Goal: Information Seeking & Learning: Check status

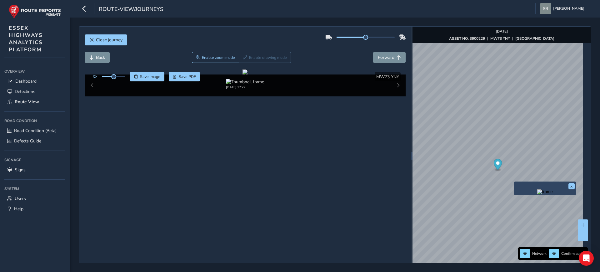
scroll to position [24, 0]
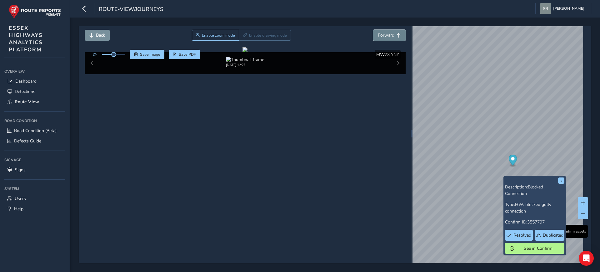
click at [386, 34] on span "Forward" at bounding box center [386, 35] width 17 height 6
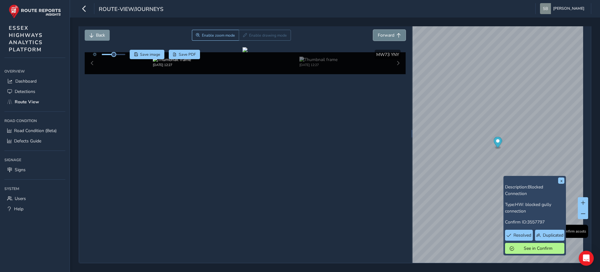
click at [386, 34] on span "Forward" at bounding box center [386, 35] width 17 height 6
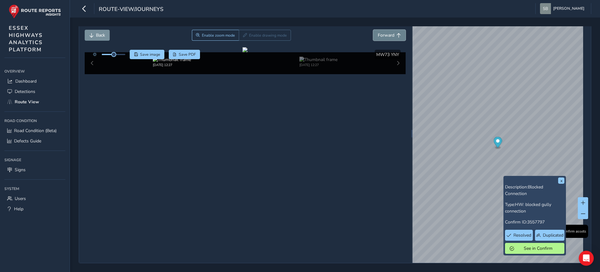
click at [386, 34] on span "Forward" at bounding box center [386, 35] width 17 height 6
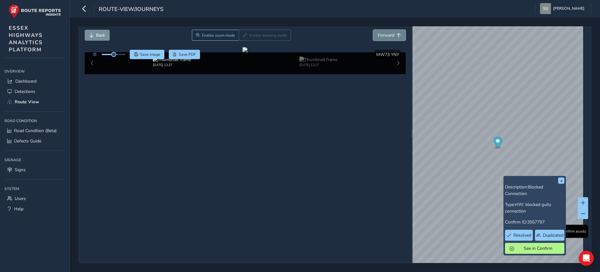
click at [386, 34] on span "Forward" at bounding box center [386, 35] width 17 height 6
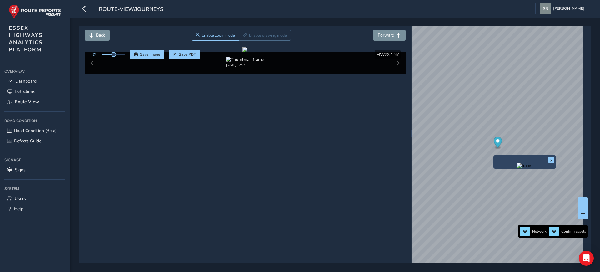
click at [495, 155] on div "x" at bounding box center [524, 161] width 63 height 13
click at [517, 168] on img "Preview frame" at bounding box center [525, 165] width 16 height 5
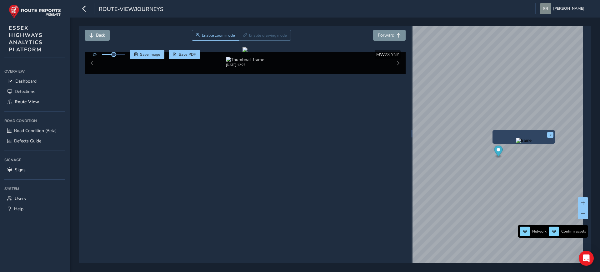
click at [493, 130] on div "x" at bounding box center [524, 136] width 63 height 13
click at [516, 143] on img "Preview frame" at bounding box center [524, 140] width 16 height 5
click at [386, 33] on span "Forward" at bounding box center [386, 35] width 17 height 6
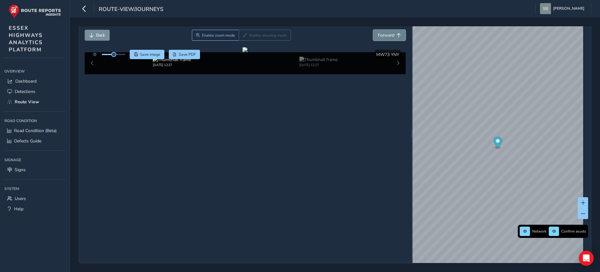
click at [386, 33] on span "Forward" at bounding box center [386, 35] width 17 height 6
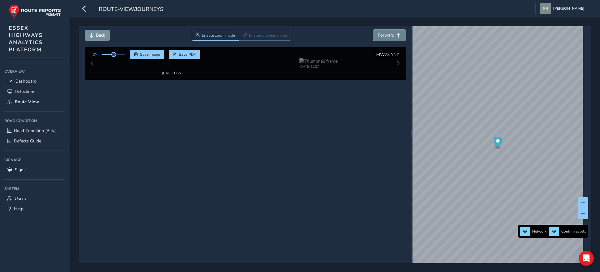
click at [386, 33] on span "Forward" at bounding box center [386, 35] width 17 height 6
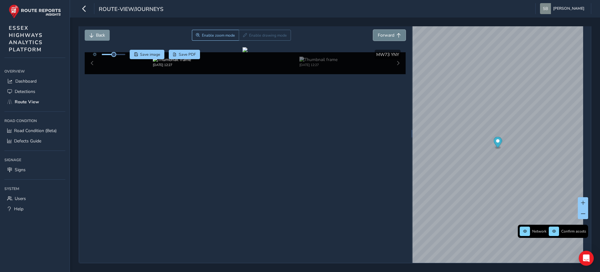
click at [386, 33] on span "Forward" at bounding box center [386, 35] width 17 height 6
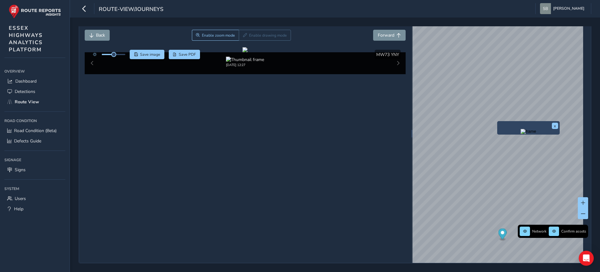
click at [499, 121] on div "x" at bounding box center [528, 127] width 63 height 13
click at [523, 134] on img "Preview frame" at bounding box center [529, 131] width 16 height 5
click at [397, 33] on span "Forward" at bounding box center [399, 35] width 4 height 4
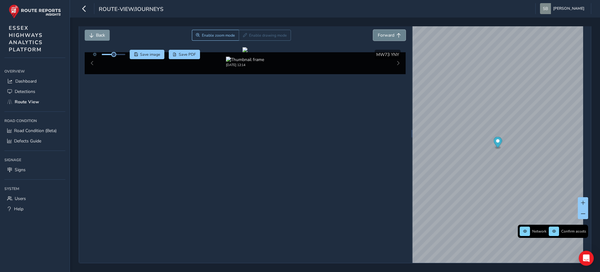
click at [397, 33] on span "Forward" at bounding box center [399, 35] width 4 height 4
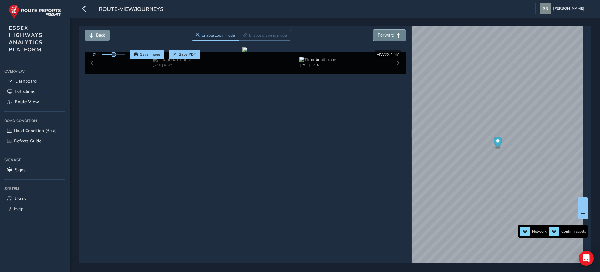
click at [397, 33] on span "Forward" at bounding box center [399, 35] width 4 height 4
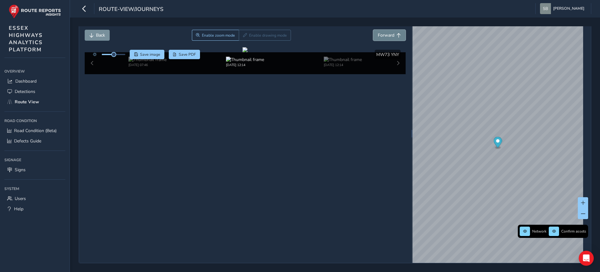
click at [397, 33] on span "Forward" at bounding box center [399, 35] width 4 height 4
click at [97, 35] on span "Back" at bounding box center [100, 35] width 9 height 6
click at [388, 32] on span "Forward" at bounding box center [386, 35] width 17 height 6
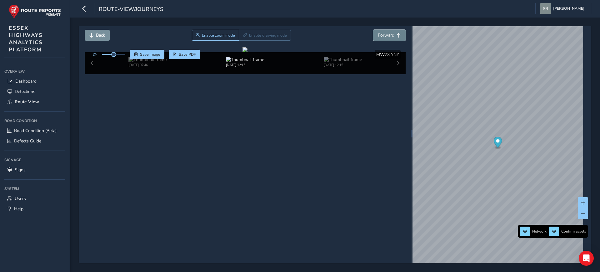
click at [388, 32] on span "Forward" at bounding box center [386, 35] width 17 height 6
click at [91, 33] on span "Back" at bounding box center [91, 35] width 4 height 4
click at [102, 34] on span "Back" at bounding box center [100, 35] width 9 height 6
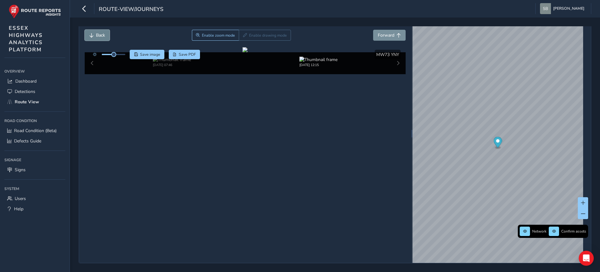
click at [102, 34] on span "Back" at bounding box center [100, 35] width 9 height 6
click at [397, 34] on button "Forward" at bounding box center [389, 35] width 33 height 11
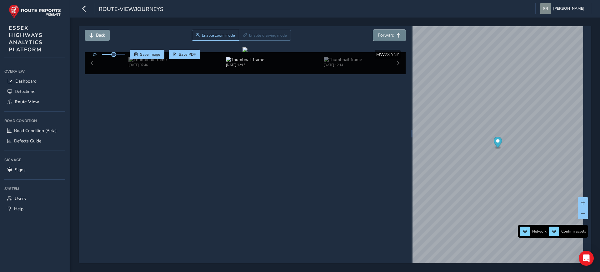
click at [397, 34] on button "Forward" at bounding box center [389, 35] width 33 height 11
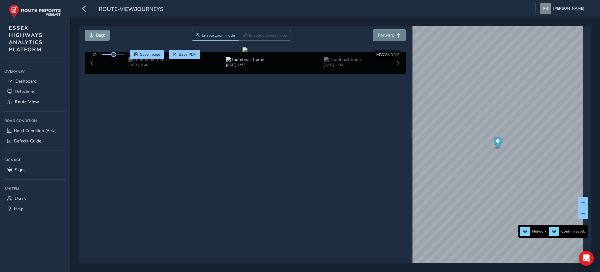
click at [397, 34] on button "Forward" at bounding box center [389, 35] width 33 height 11
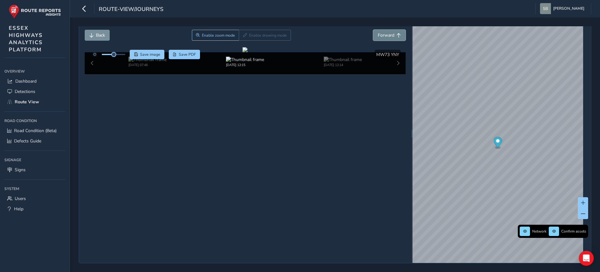
click at [397, 34] on button "Forward" at bounding box center [389, 35] width 33 height 11
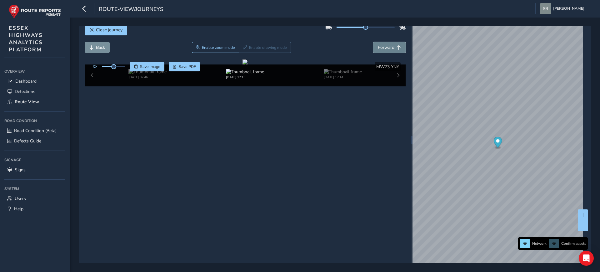
click at [397, 42] on button "Forward" at bounding box center [389, 47] width 33 height 11
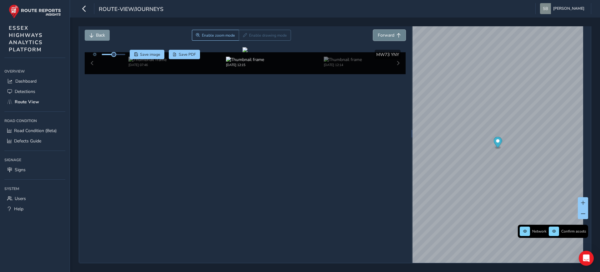
click at [397, 34] on button "Forward" at bounding box center [389, 35] width 33 height 11
click at [398, 34] on button "Forward" at bounding box center [389, 35] width 33 height 11
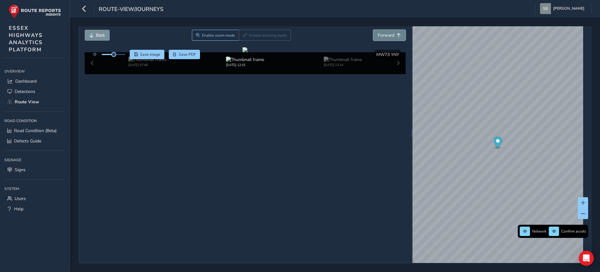
click at [398, 34] on button "Forward" at bounding box center [389, 35] width 33 height 11
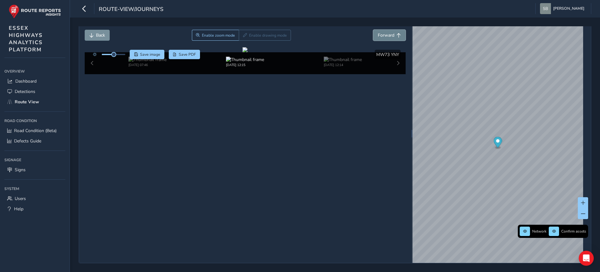
click at [398, 34] on button "Forward" at bounding box center [389, 35] width 33 height 11
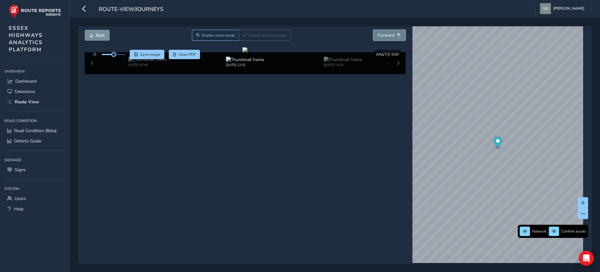
click at [398, 34] on button "Forward" at bounding box center [389, 35] width 33 height 11
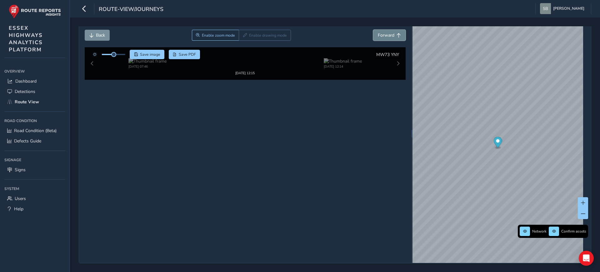
click at [398, 34] on button "Forward" at bounding box center [389, 35] width 33 height 11
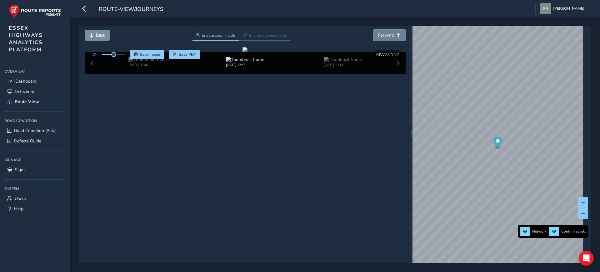
click at [398, 34] on button "Forward" at bounding box center [389, 35] width 33 height 11
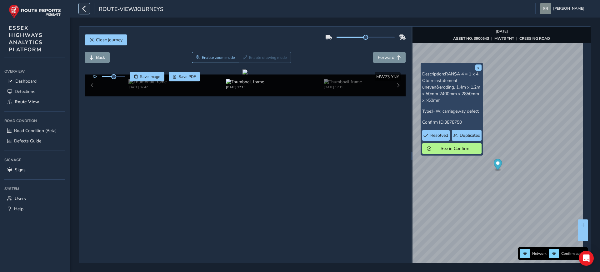
click at [86, 10] on icon "button" at bounding box center [84, 8] width 7 height 11
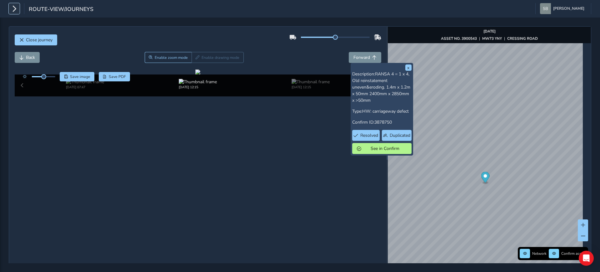
click at [13, 8] on icon "button" at bounding box center [14, 8] width 7 height 11
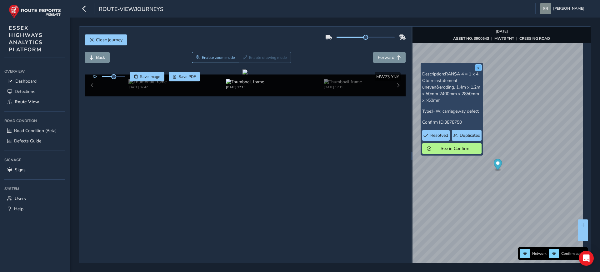
click at [477, 67] on button "x" at bounding box center [478, 67] width 6 height 6
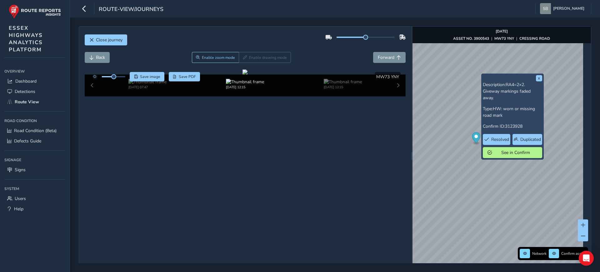
click at [522, 76] on div "x Description: RA4=2×2. Giveway markings faded away. Type: HW: worn or missing …" at bounding box center [502, 156] width 178 height 258
click at [540, 79] on button "x" at bounding box center [539, 78] width 6 height 6
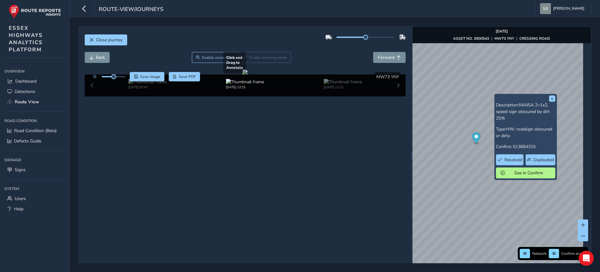
drag, startPoint x: 277, startPoint y: 137, endPoint x: 353, endPoint y: 136, distance: 75.9
click at [248, 74] on div at bounding box center [245, 71] width 5 height 5
click at [101, 42] on span "Close journey" at bounding box center [109, 40] width 27 height 6
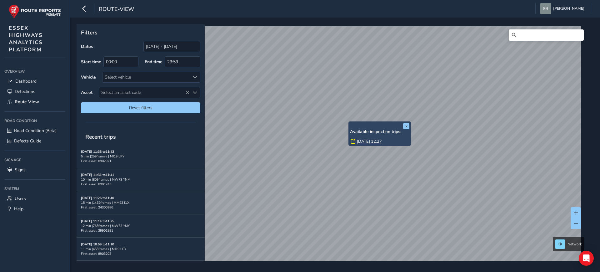
click at [411, 126] on div "x Available inspection trips: [DATE] 12:27 Filters Dates [DATE] - [DATE] Start …" at bounding box center [333, 142] width 513 height 237
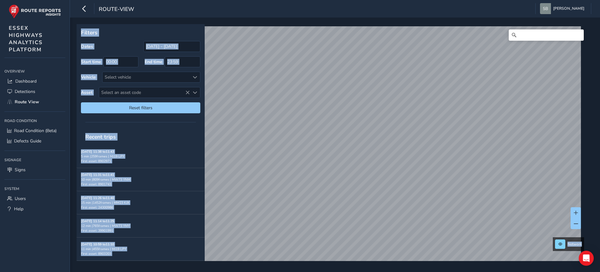
click at [184, 31] on p "Filters" at bounding box center [140, 32] width 119 height 8
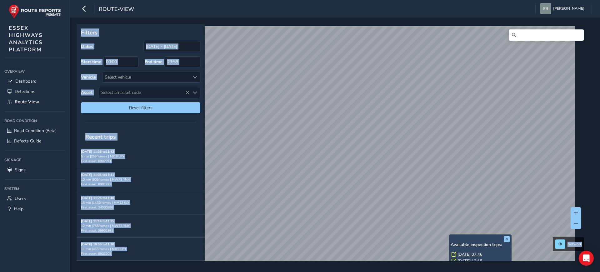
click at [450, 235] on div "x Available inspection trips: [DATE] 07:46 [DATE] 12:15" at bounding box center [480, 249] width 63 height 31
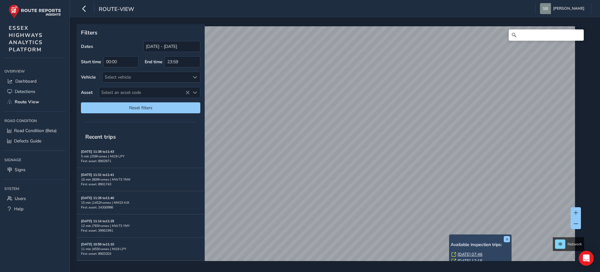
click at [475, 255] on link "[DATE] 07:46" at bounding box center [470, 254] width 25 height 6
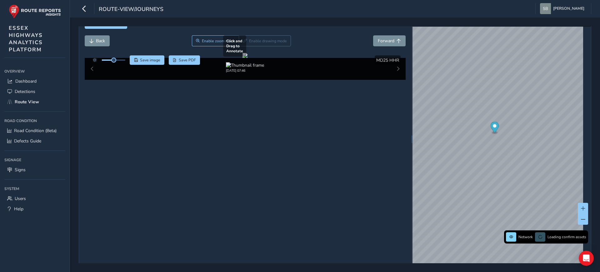
scroll to position [24, 0]
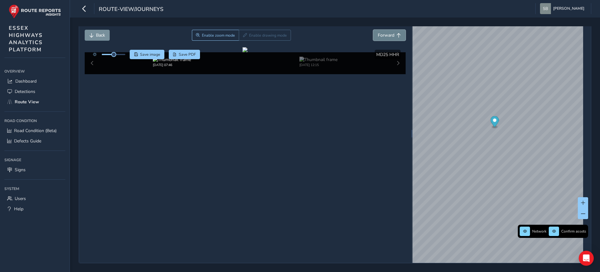
click at [394, 30] on button "Forward" at bounding box center [389, 35] width 33 height 11
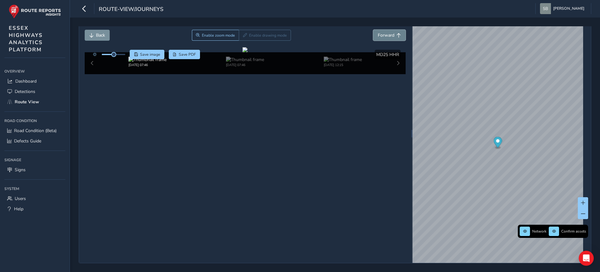
click at [394, 30] on button "Forward" at bounding box center [389, 35] width 33 height 11
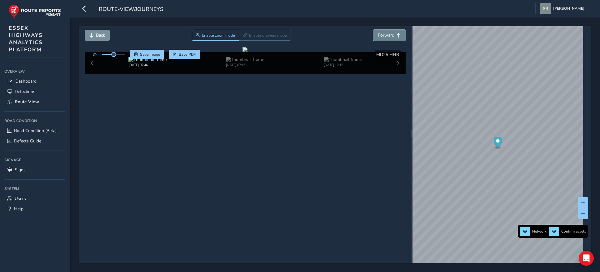
click at [394, 30] on button "Forward" at bounding box center [389, 35] width 33 height 11
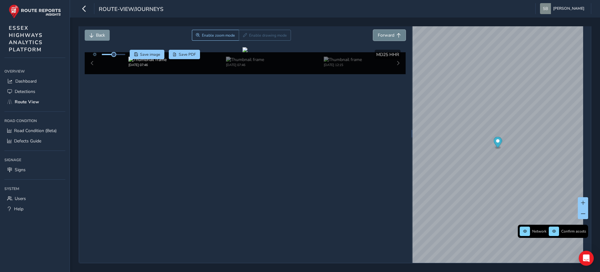
click at [394, 30] on button "Forward" at bounding box center [389, 35] width 33 height 11
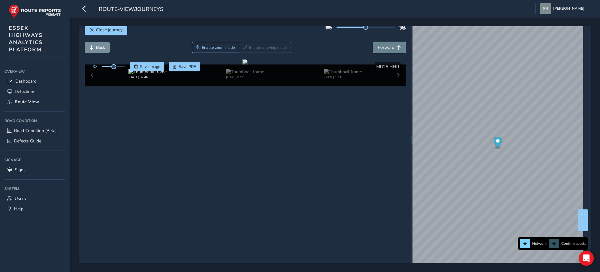
click at [394, 42] on button "Forward" at bounding box center [389, 47] width 33 height 11
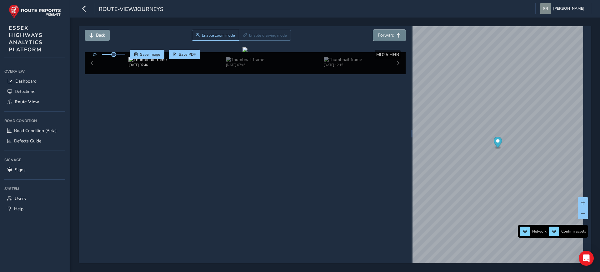
click at [394, 30] on button "Forward" at bounding box center [389, 35] width 33 height 11
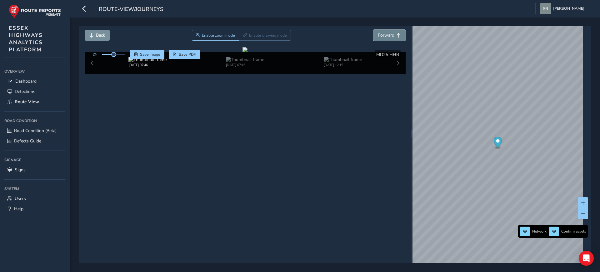
click at [394, 30] on button "Forward" at bounding box center [389, 35] width 33 height 11
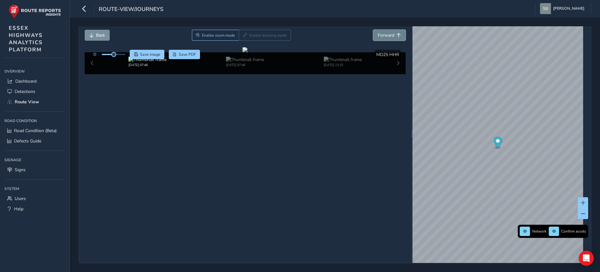
click at [394, 30] on button "Forward" at bounding box center [389, 35] width 33 height 11
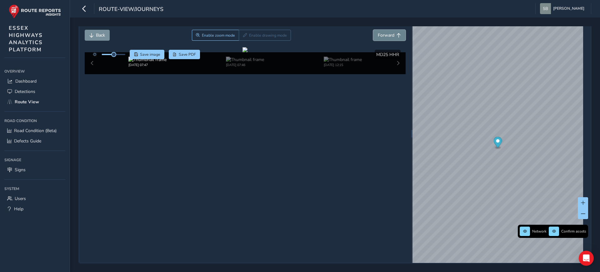
click at [394, 30] on button "Forward" at bounding box center [389, 35] width 33 height 11
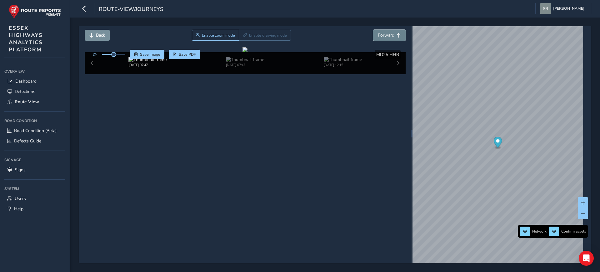
click at [394, 30] on button "Forward" at bounding box center [389, 35] width 33 height 11
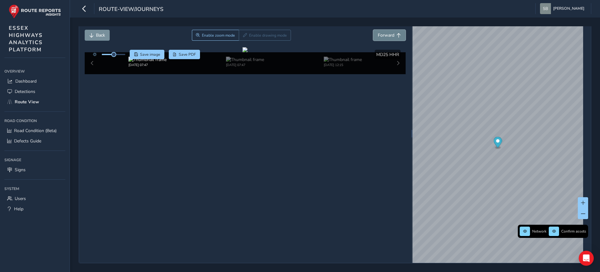
click at [394, 30] on button "Forward" at bounding box center [389, 35] width 33 height 11
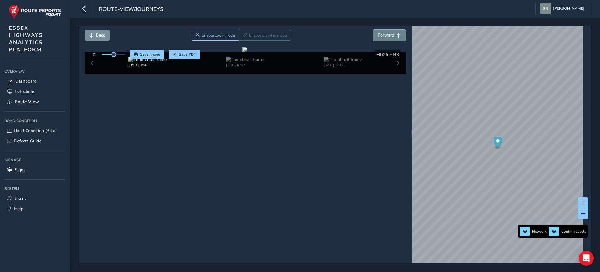
click at [394, 30] on button "Forward" at bounding box center [389, 35] width 33 height 11
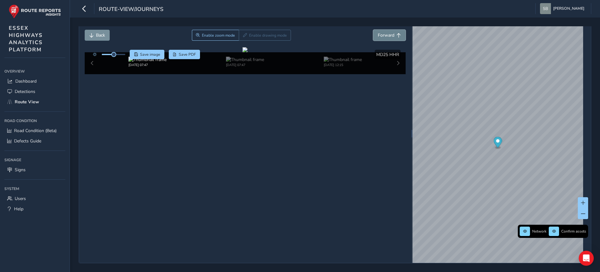
click at [394, 30] on button "Forward" at bounding box center [389, 35] width 33 height 11
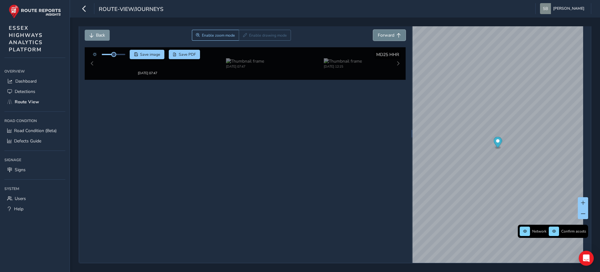
click at [394, 30] on button "Forward" at bounding box center [389, 35] width 33 height 11
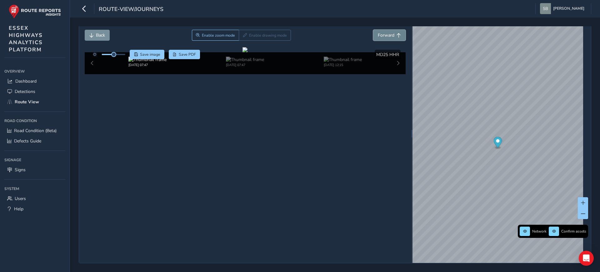
click at [394, 30] on button "Forward" at bounding box center [389, 35] width 33 height 11
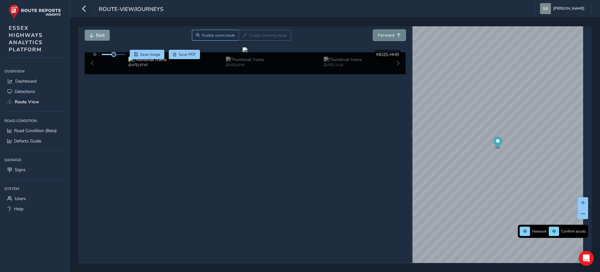
click at [394, 30] on button "Forward" at bounding box center [389, 35] width 33 height 11
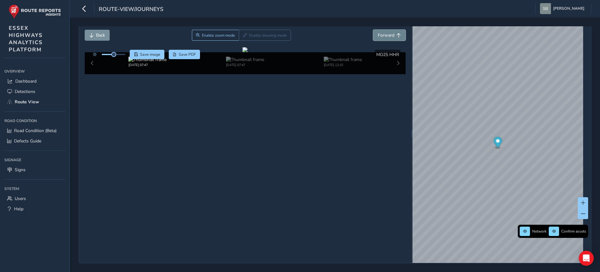
click at [394, 30] on button "Forward" at bounding box center [389, 35] width 33 height 11
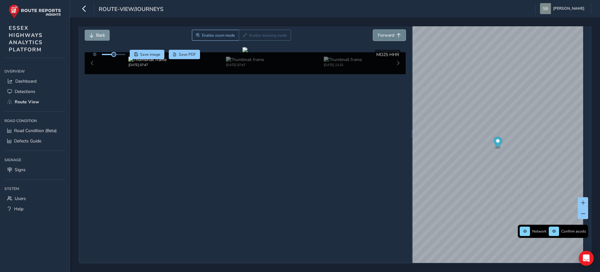
click at [394, 30] on button "Forward" at bounding box center [389, 35] width 33 height 11
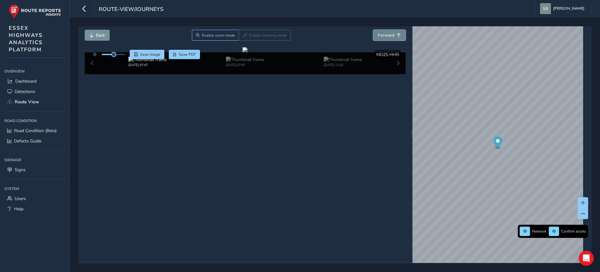
click at [394, 30] on button "Forward" at bounding box center [389, 35] width 33 height 11
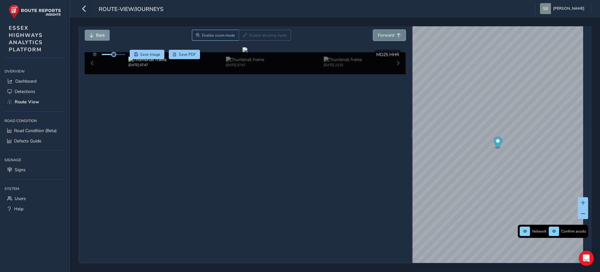
click at [394, 30] on button "Forward" at bounding box center [389, 35] width 33 height 11
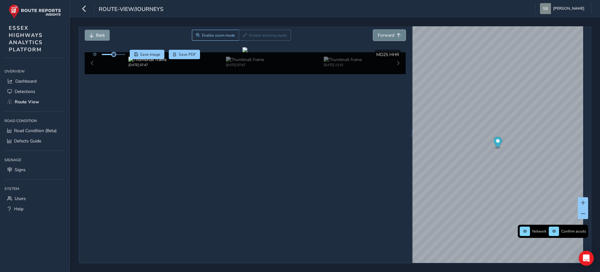
click at [394, 30] on button "Forward" at bounding box center [389, 35] width 33 height 11
click at [103, 30] on button "Back" at bounding box center [97, 35] width 25 height 11
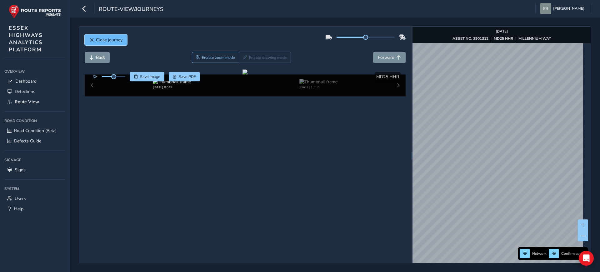
click at [118, 38] on span "Close journey" at bounding box center [109, 40] width 27 height 6
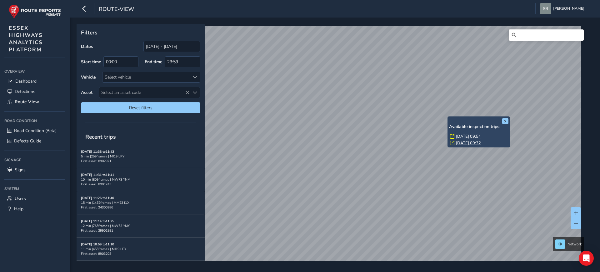
click at [478, 135] on link "[DATE] 09:54" at bounding box center [468, 136] width 25 height 6
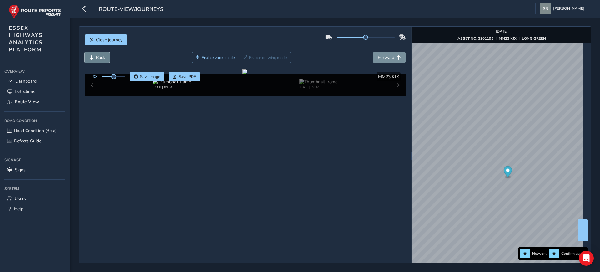
click at [90, 55] on span "Back" at bounding box center [91, 57] width 4 height 4
click at [89, 55] on span "Back" at bounding box center [91, 57] width 4 height 4
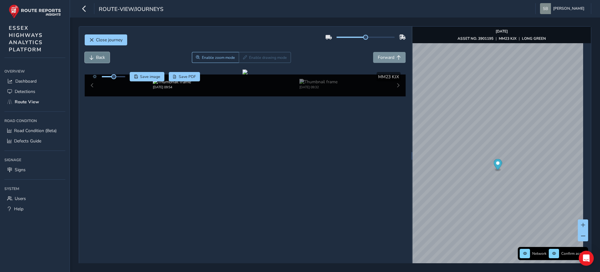
click at [101, 60] on span "Back" at bounding box center [100, 57] width 9 height 6
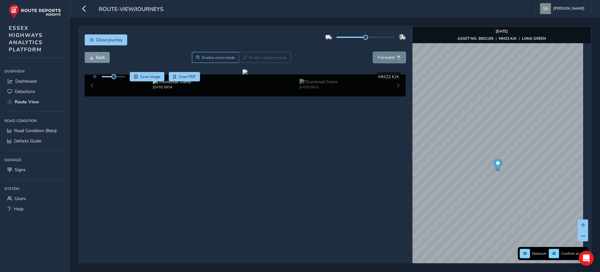
click at [388, 58] on span "Forward" at bounding box center [386, 57] width 17 height 6
click at [98, 54] on button "Back" at bounding box center [97, 57] width 25 height 11
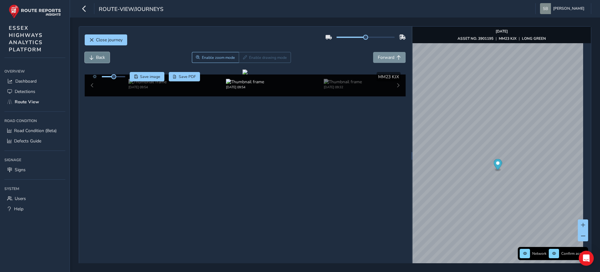
click at [98, 54] on button "Back" at bounding box center [97, 57] width 25 height 11
click at [397, 62] on button "Forward" at bounding box center [389, 57] width 33 height 11
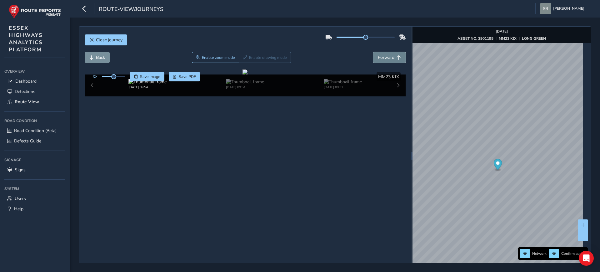
click at [397, 62] on button "Forward" at bounding box center [389, 57] width 33 height 11
click at [90, 60] on button "Back" at bounding box center [97, 57] width 25 height 11
click at [119, 38] on span "Close journey" at bounding box center [109, 40] width 27 height 6
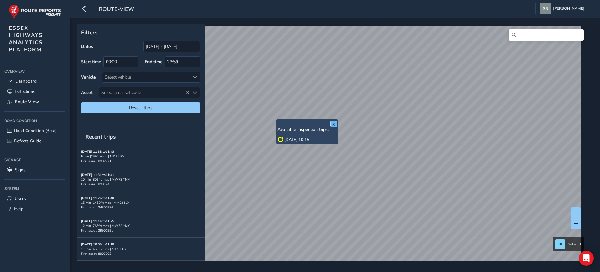
click at [333, 123] on button "x" at bounding box center [334, 124] width 6 height 6
